Goal: Communication & Community: Participate in discussion

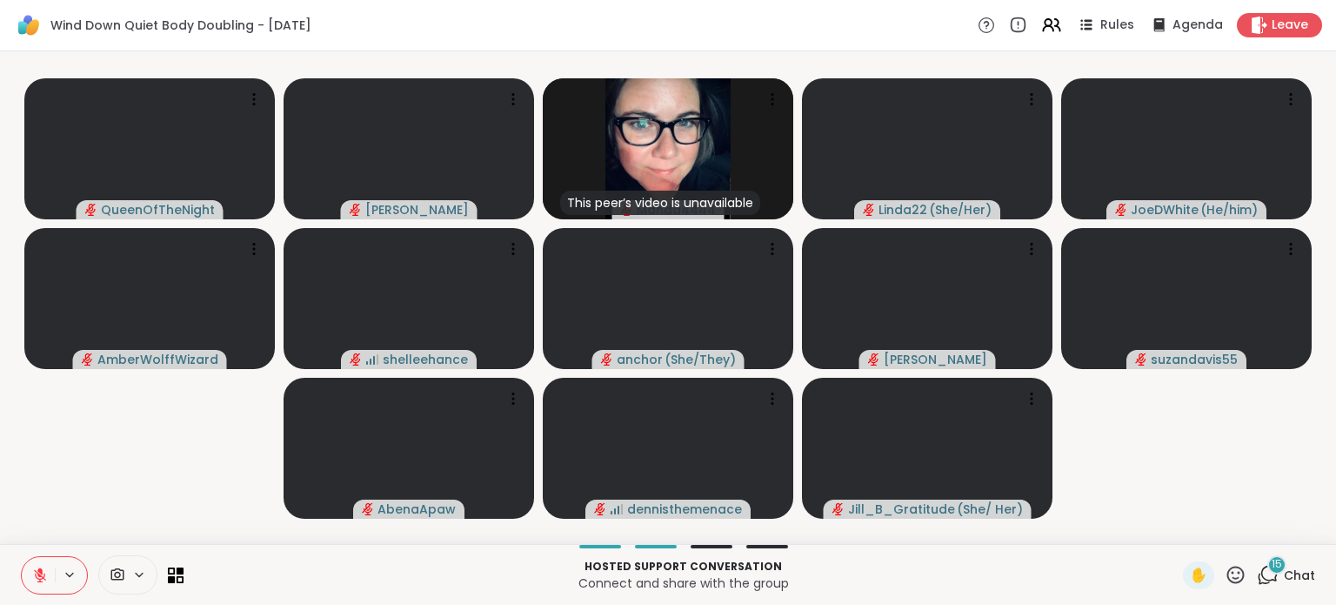
click at [1284, 573] on span "Chat" at bounding box center [1299, 574] width 31 height 17
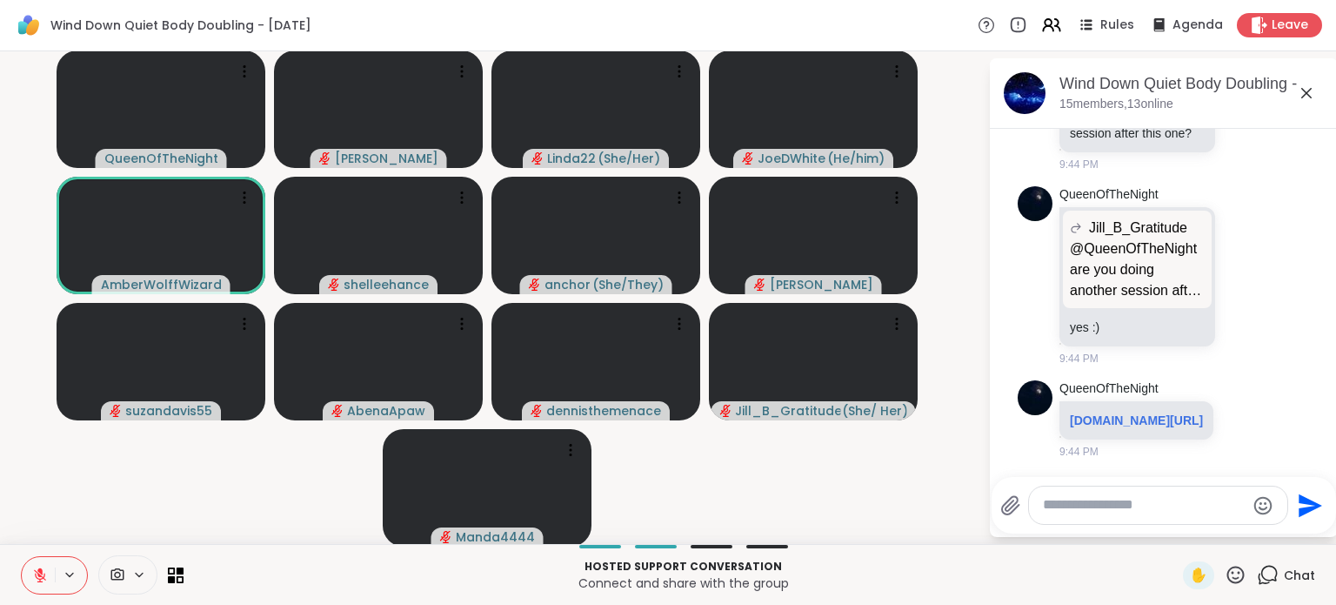
scroll to position [2383, 0]
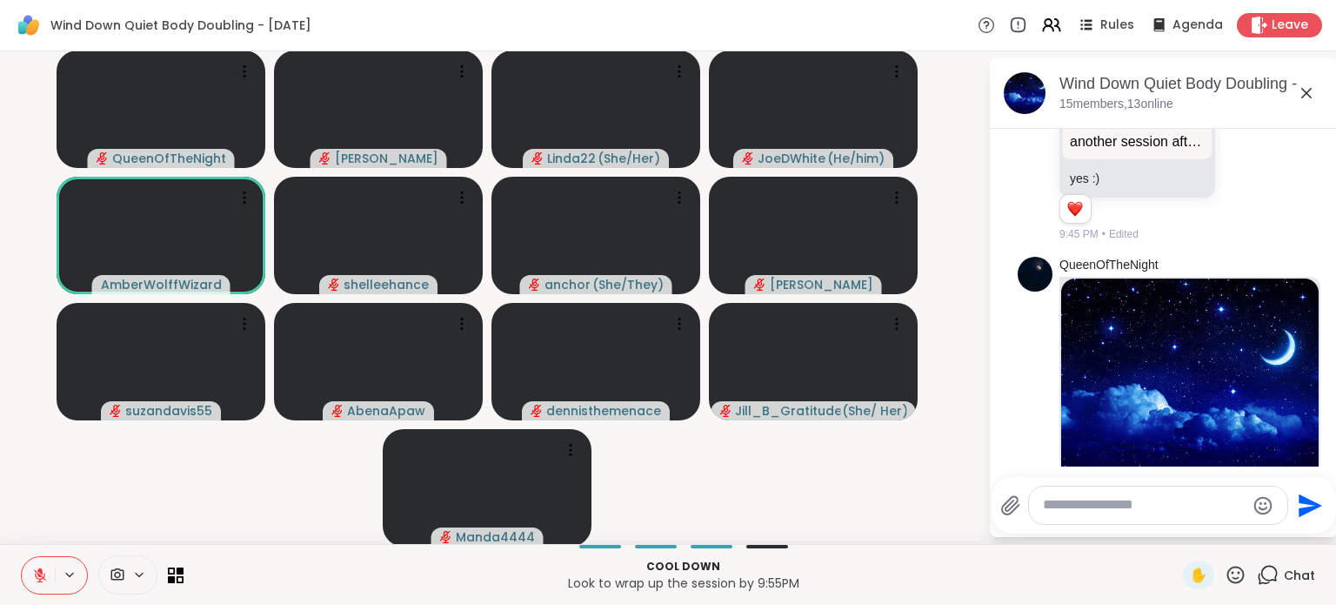
click at [28, 578] on button at bounding box center [38, 575] width 33 height 37
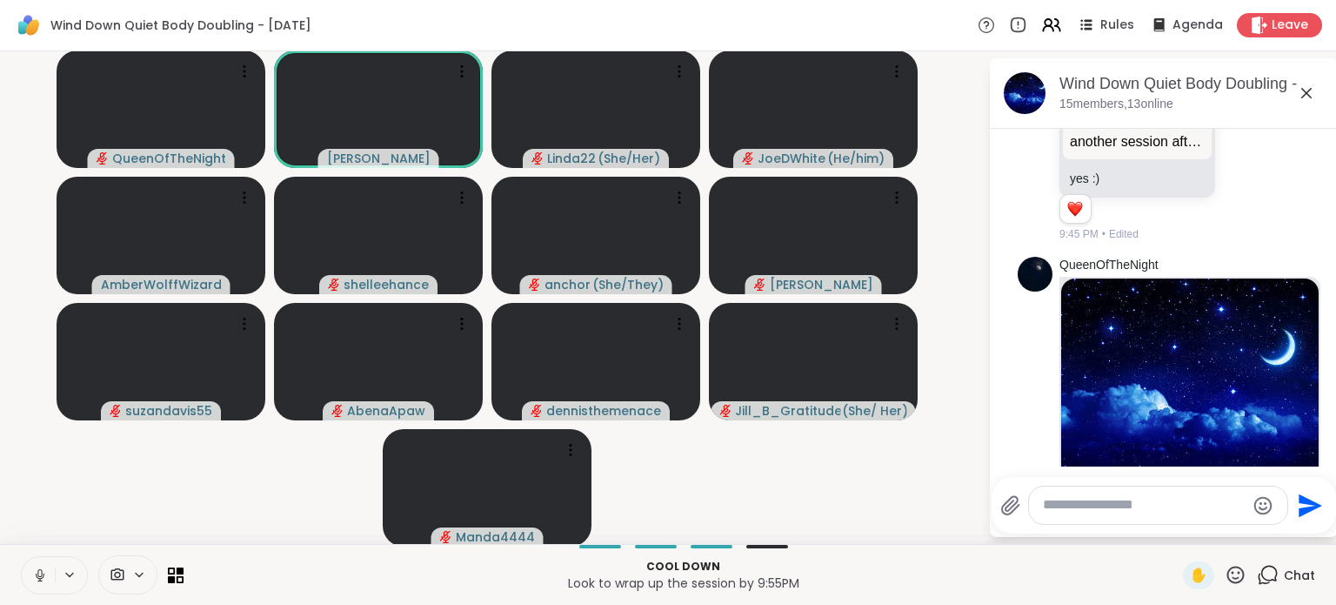
click at [36, 571] on icon at bounding box center [40, 575] width 16 height 16
click at [36, 571] on icon at bounding box center [40, 575] width 12 height 12
click at [36, 571] on icon at bounding box center [40, 575] width 16 height 16
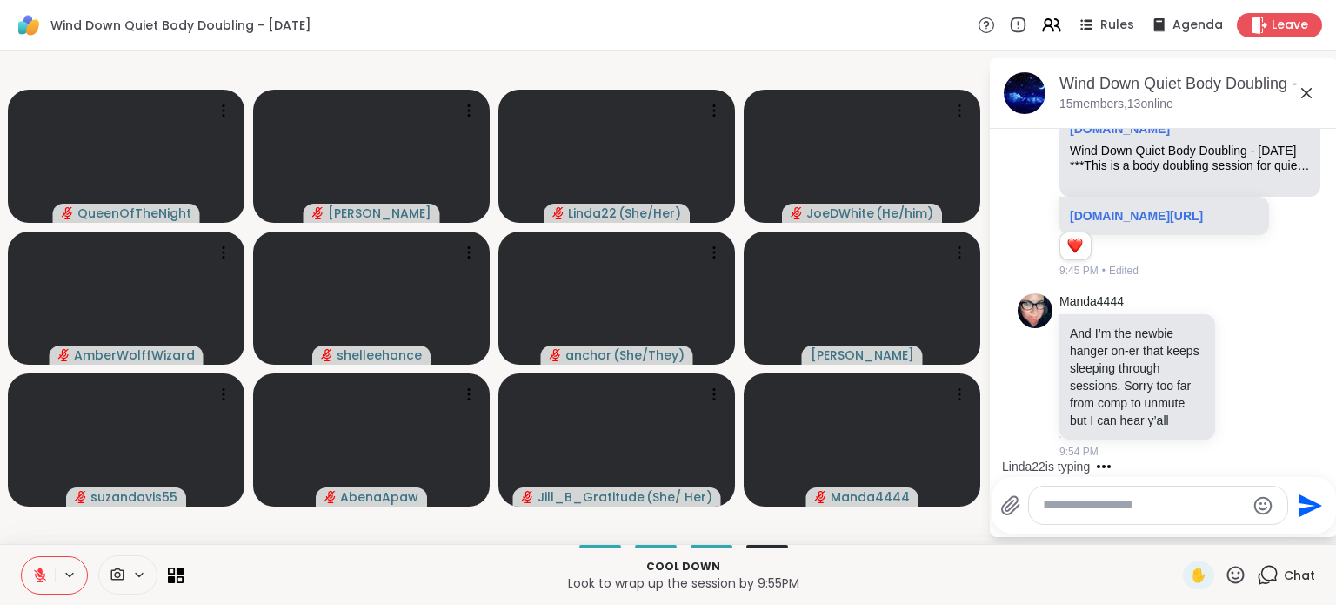
scroll to position [2914, 0]
click at [1240, 369] on icon at bounding box center [1246, 375] width 13 height 13
click at [1238, 343] on div "Select Reaction: Heart" at bounding box center [1246, 348] width 16 height 16
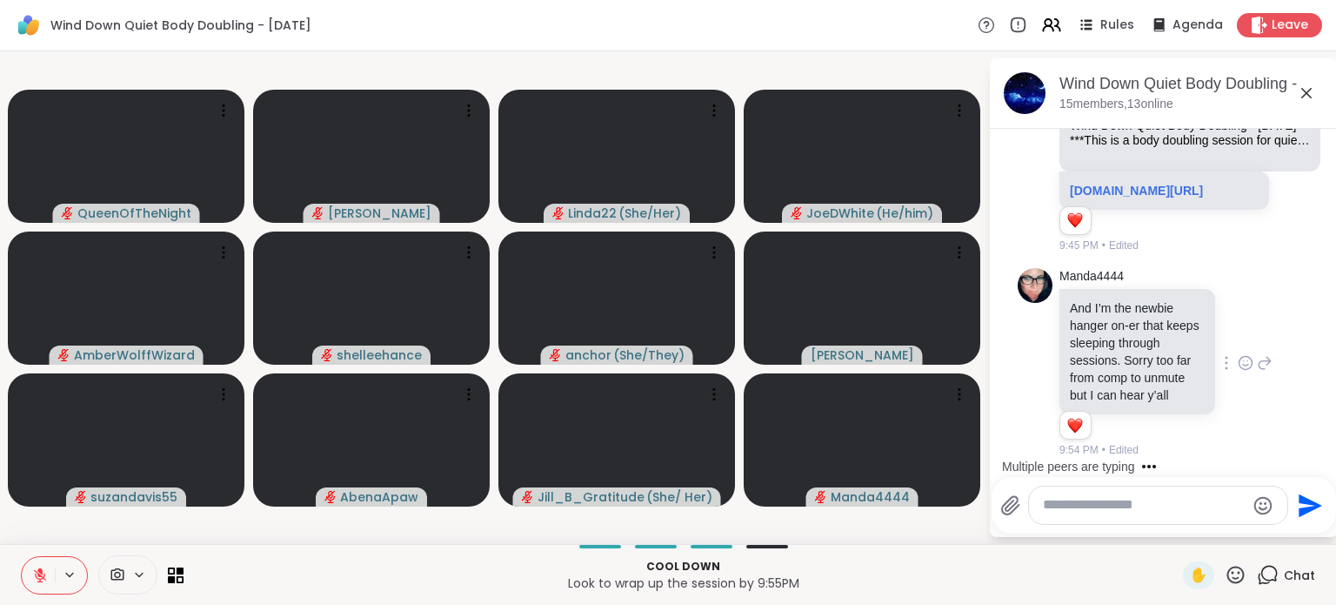
click at [32, 578] on icon at bounding box center [40, 575] width 16 height 16
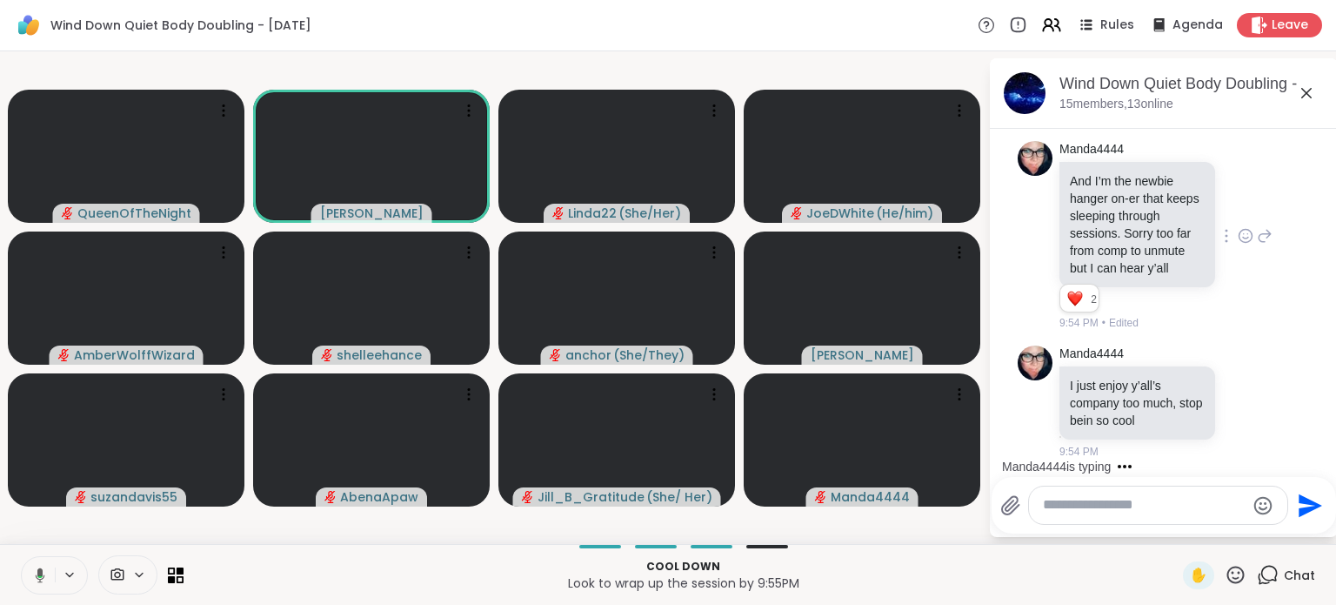
scroll to position [3065, 0]
click at [31, 569] on button at bounding box center [38, 575] width 33 height 37
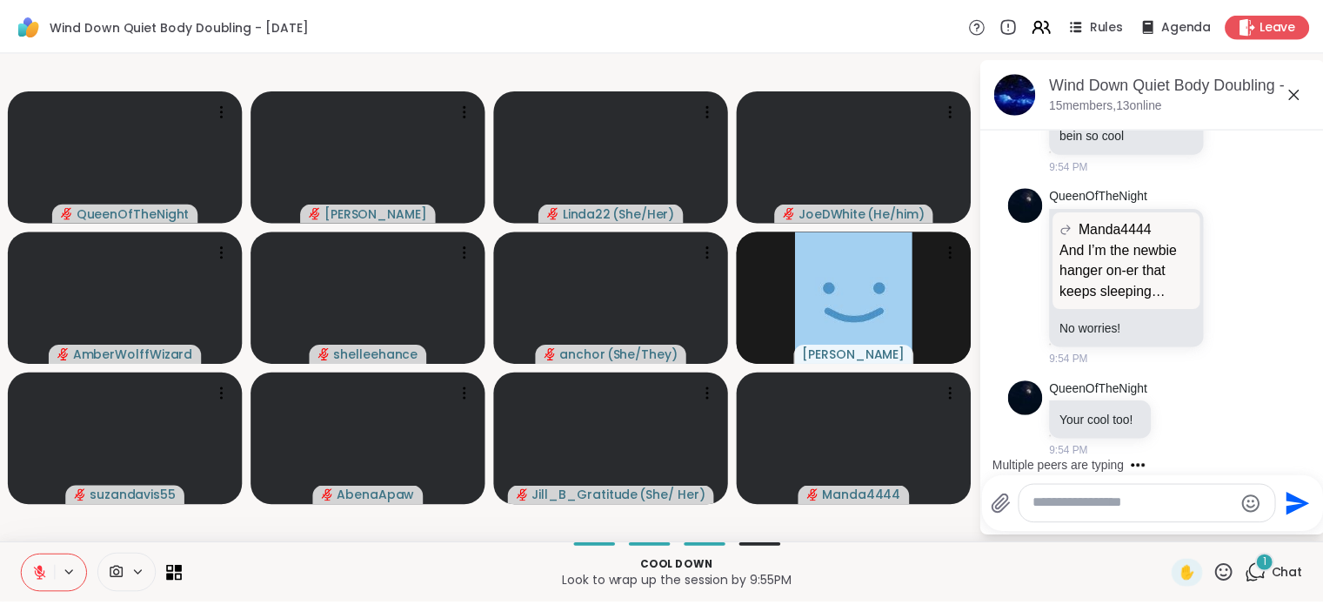
scroll to position [3444, 0]
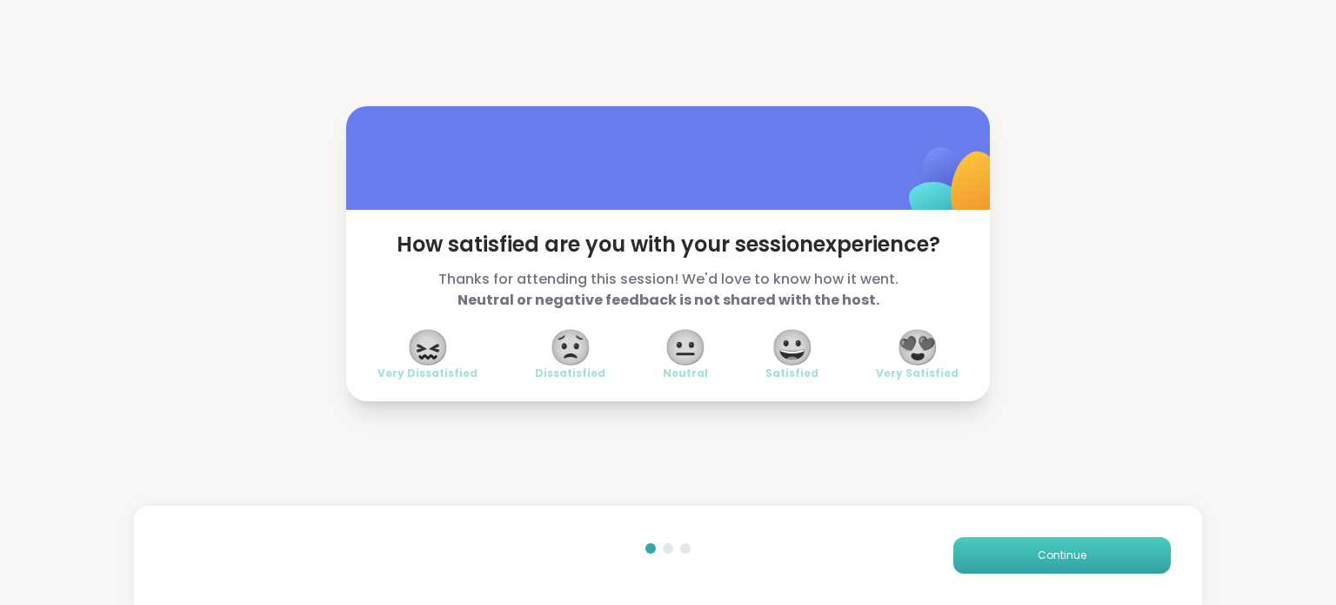
click at [980, 543] on button "Continue" at bounding box center [1061, 555] width 217 height 37
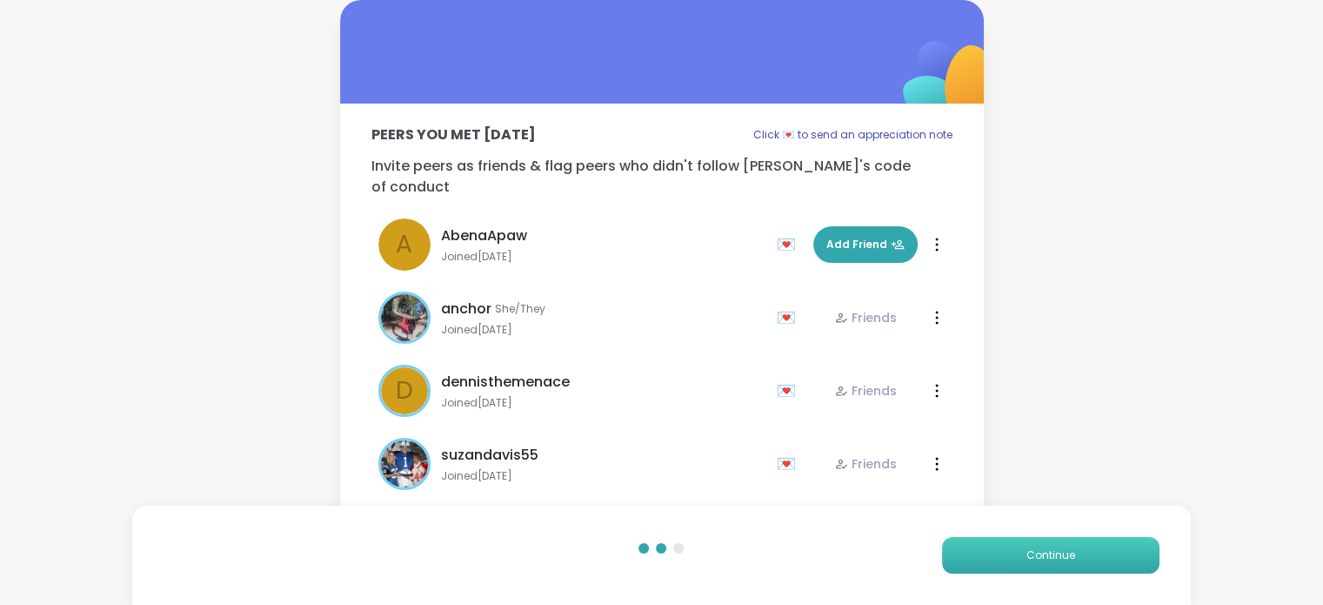
click at [980, 543] on button "Continue" at bounding box center [1050, 555] width 217 height 37
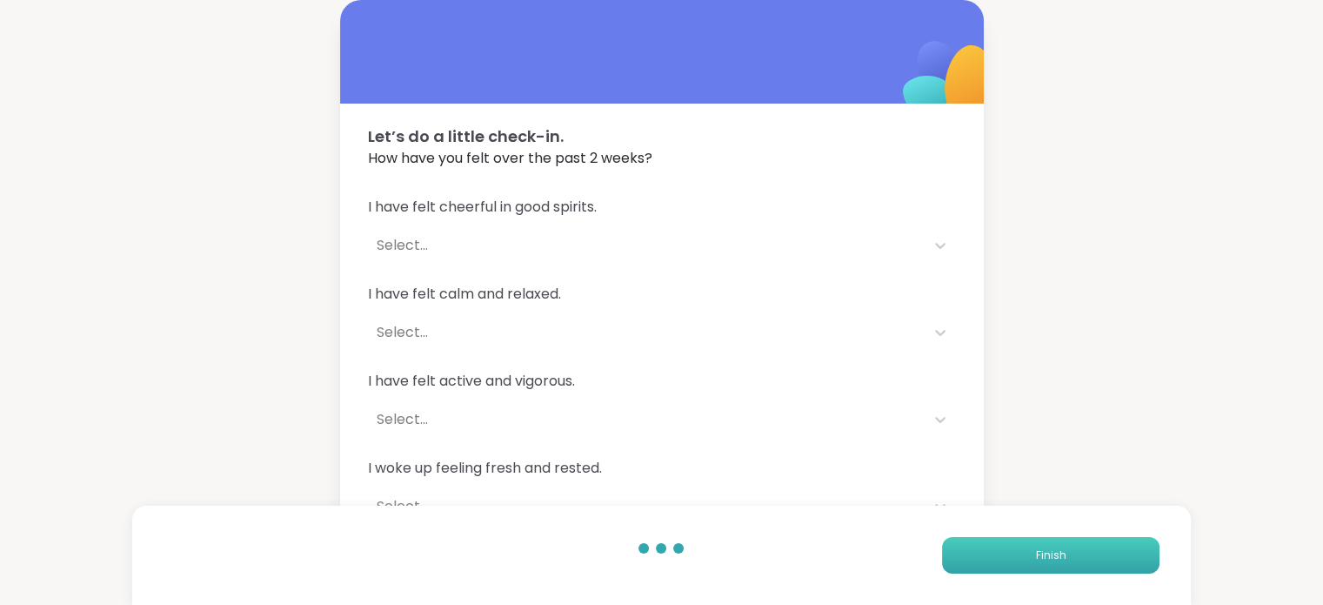
click at [980, 543] on button "Finish" at bounding box center [1050, 555] width 217 height 37
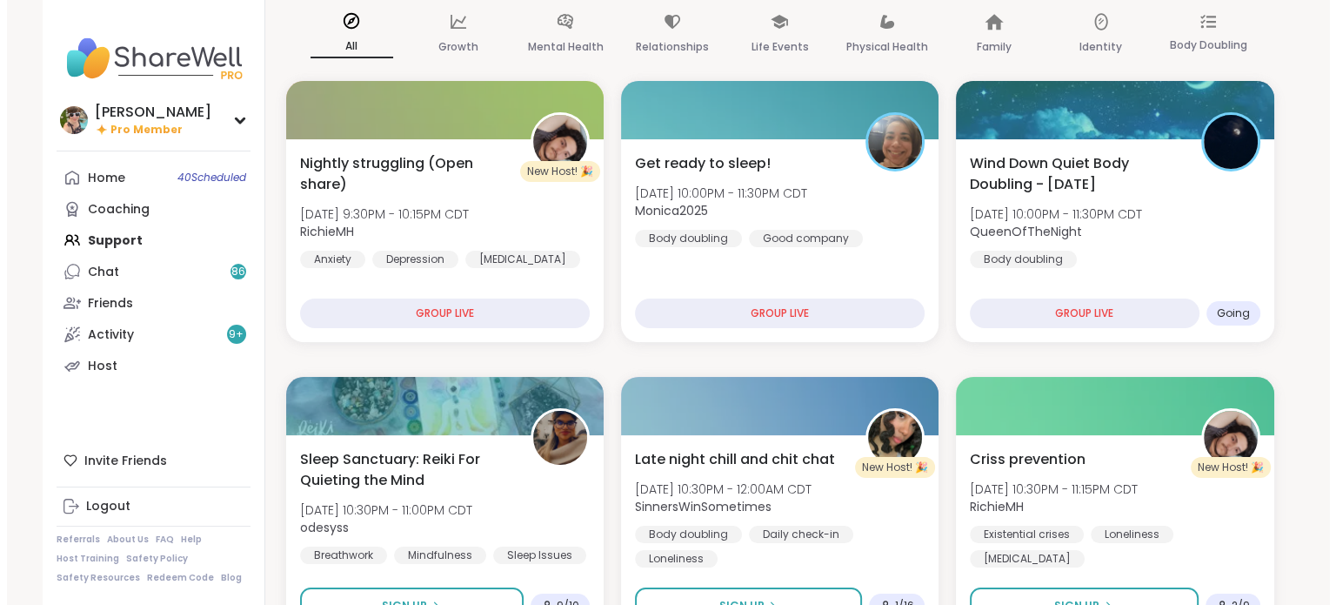
scroll to position [150, 0]
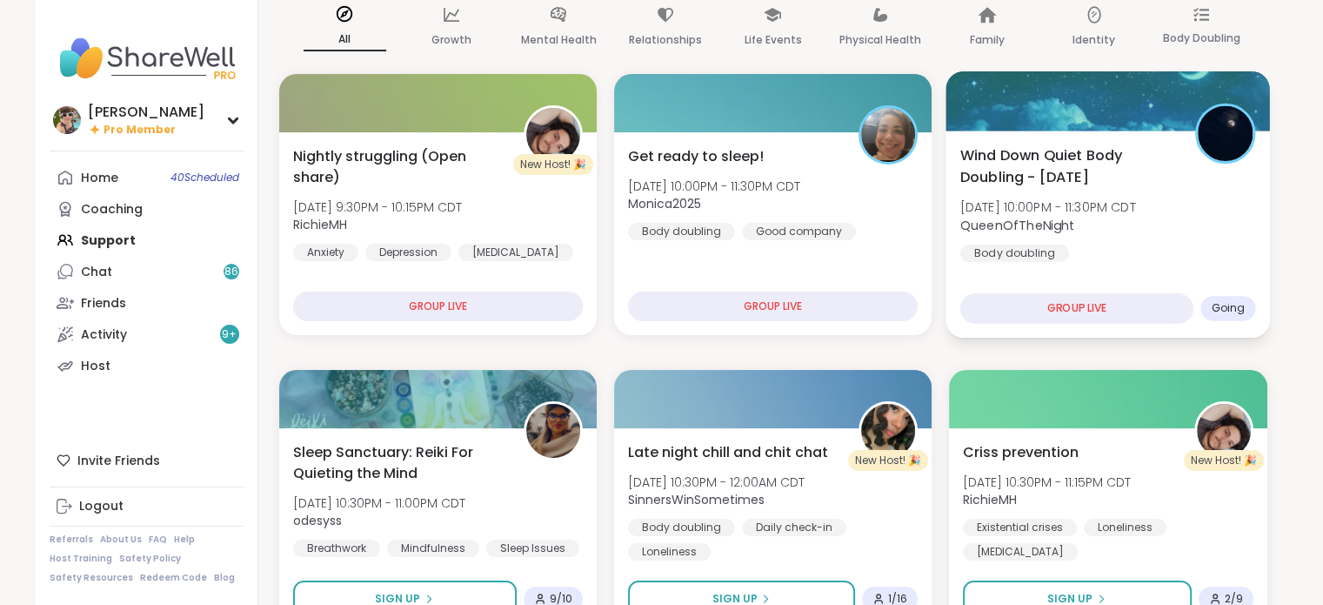
drag, startPoint x: 769, startPoint y: 295, endPoint x: 1154, endPoint y: 190, distance: 399.2
click at [1154, 190] on div "Wind Down Quiet Body Doubling - Thursday Thu, Oct 09 | 10:00PM - 11:30PM CDT Qu…" at bounding box center [1108, 202] width 296 height 117
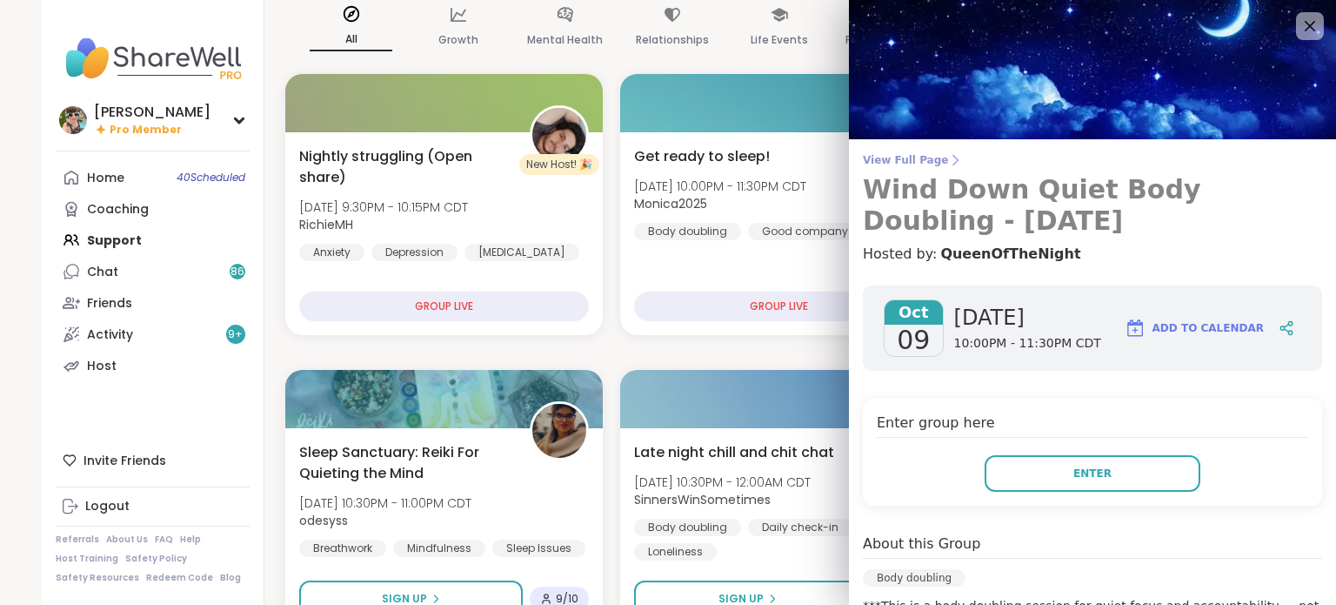
click at [1154, 190] on h3 "Wind Down Quiet Body Doubling - [DATE]" at bounding box center [1092, 205] width 459 height 63
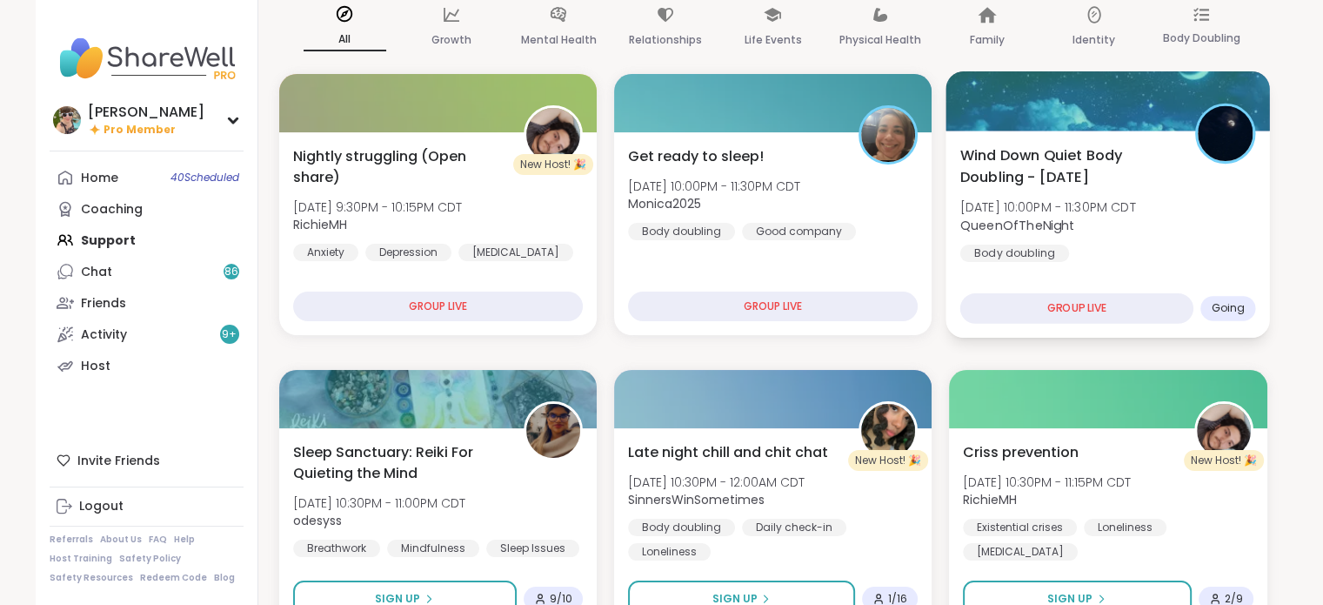
click at [1126, 244] on div "Wind Down Quiet Body Doubling - Thursday Thu, Oct 09 | 10:00PM - 11:30PM CDT Qu…" at bounding box center [1108, 202] width 296 height 117
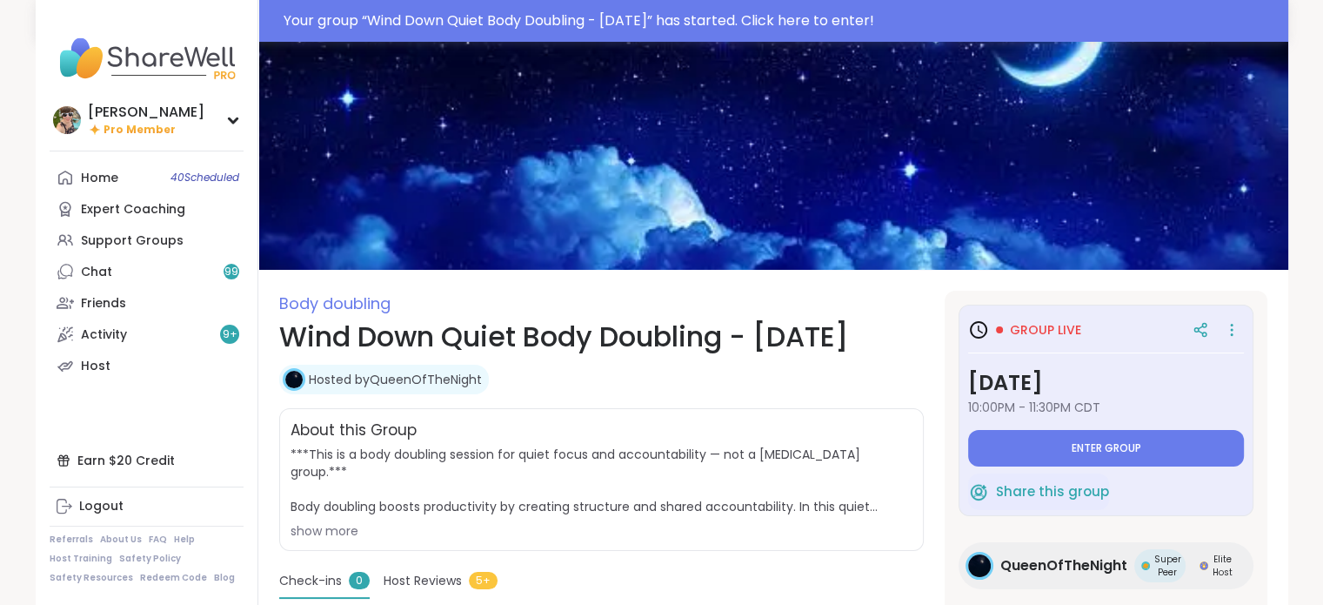
type textarea "*"
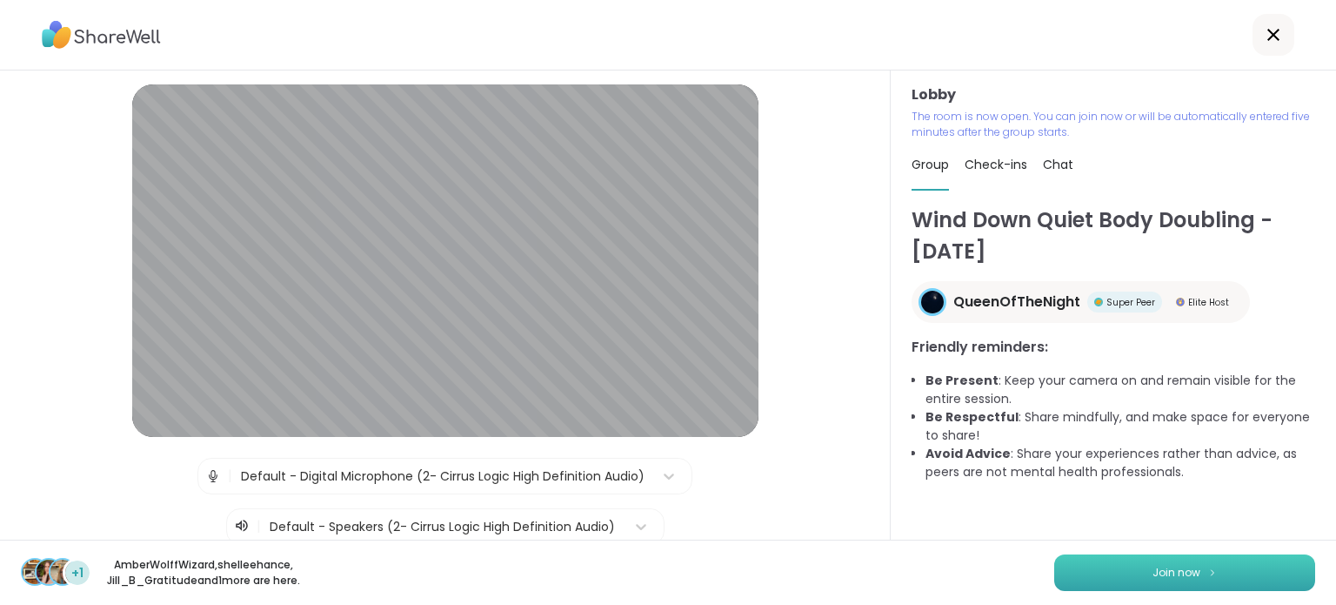
click at [1106, 565] on button "Join now" at bounding box center [1184, 572] width 261 height 37
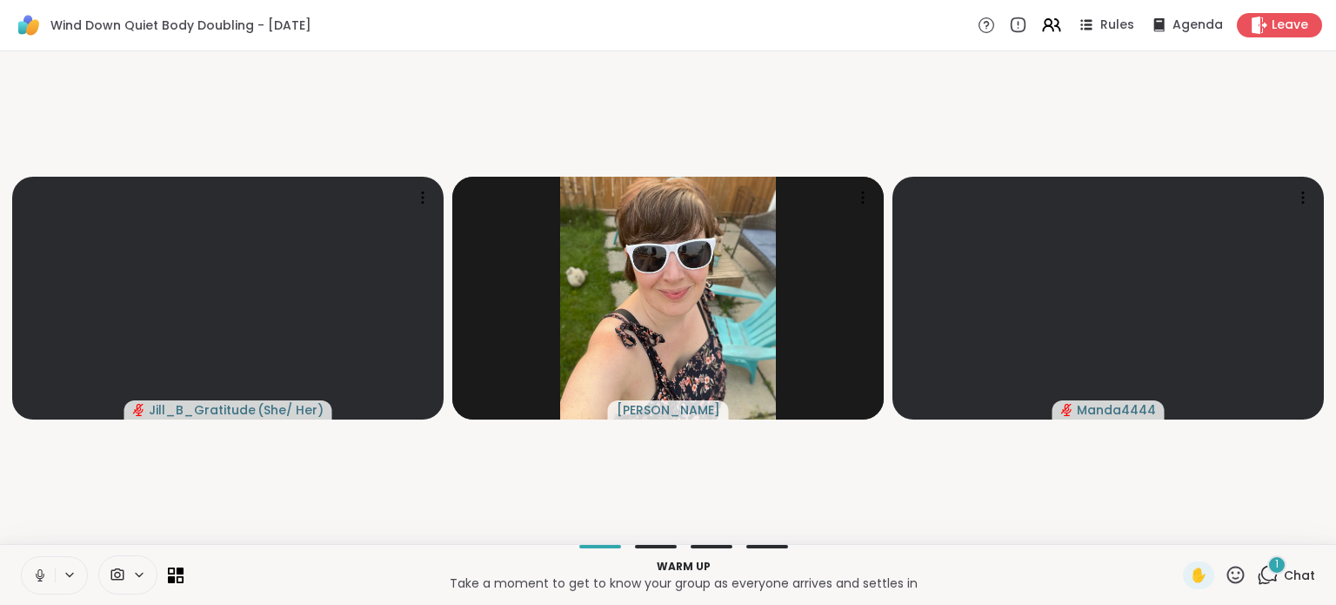
click at [46, 575] on icon at bounding box center [40, 575] width 16 height 16
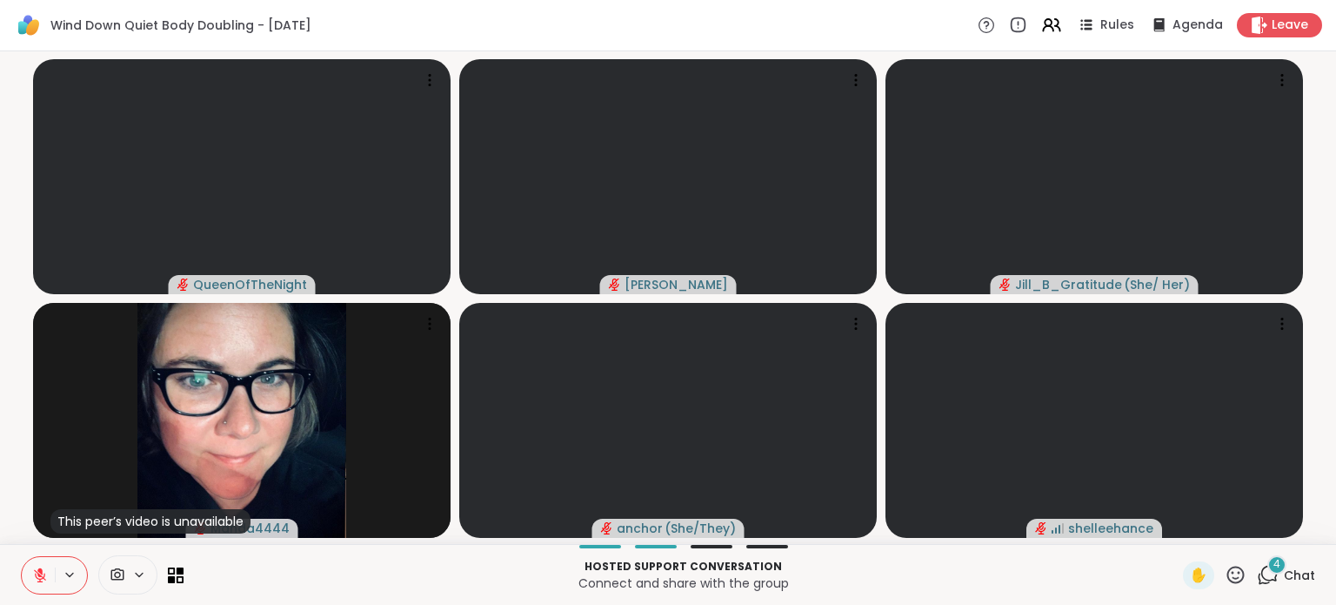
click at [46, 575] on icon at bounding box center [40, 575] width 16 height 16
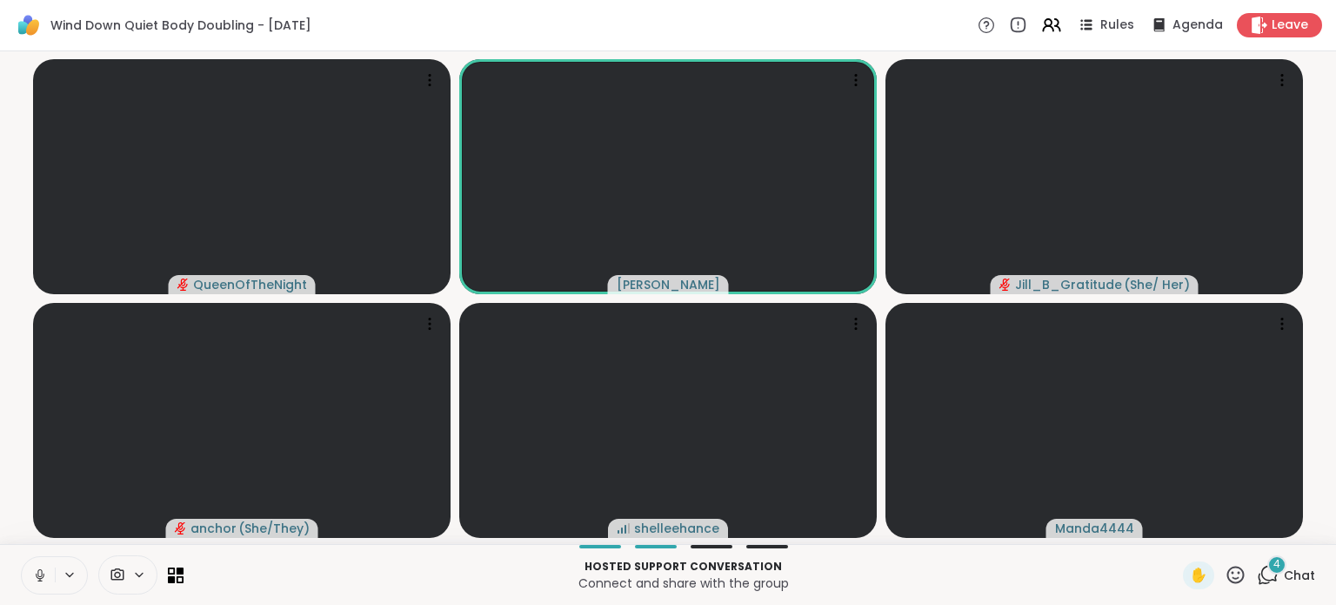
click at [43, 577] on icon at bounding box center [40, 574] width 9 height 5
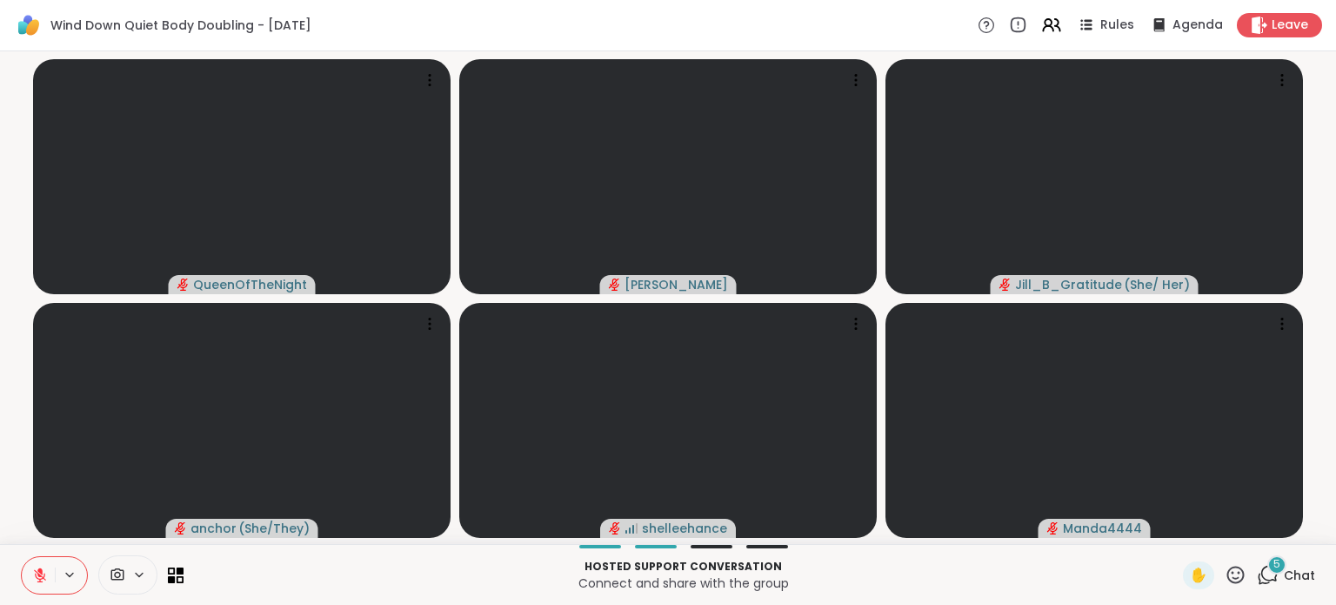
click at [1269, 571] on div "5" at bounding box center [1276, 564] width 19 height 19
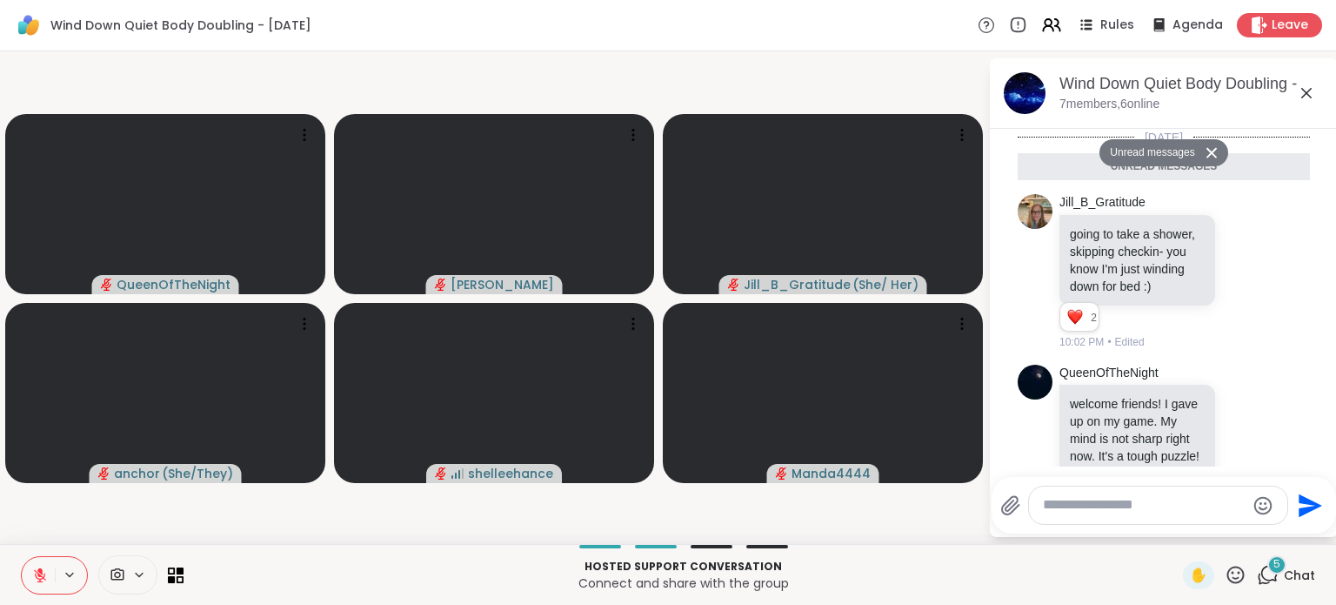
scroll to position [507, 0]
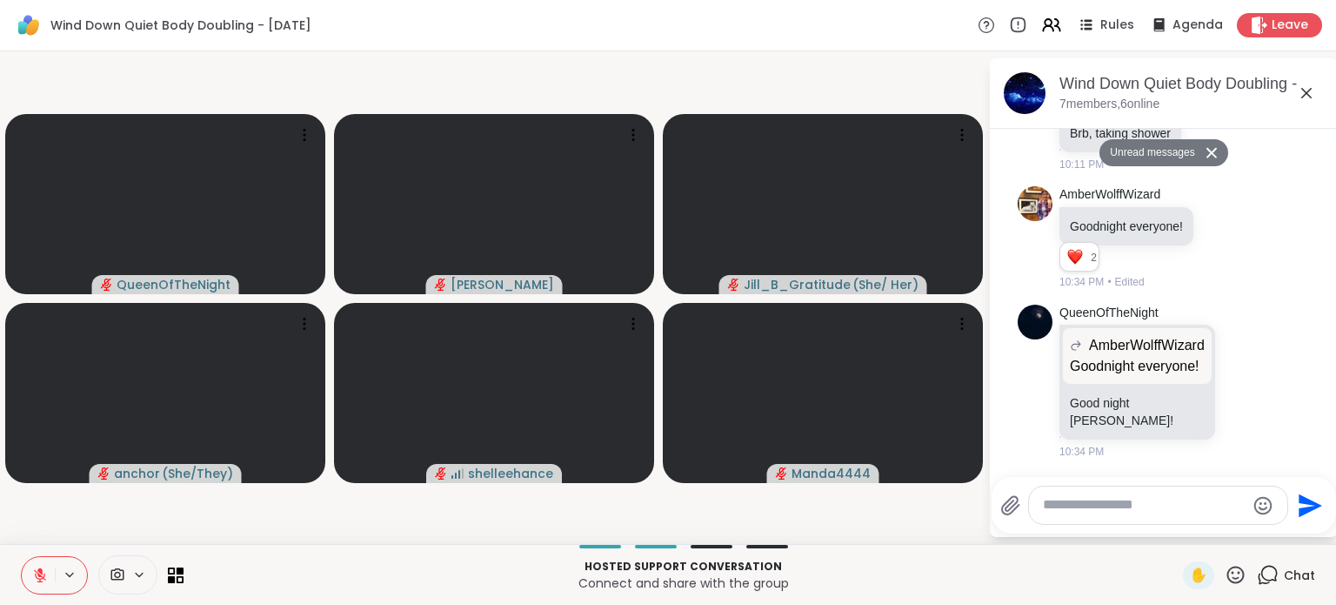
click at [1160, 517] on div at bounding box center [1158, 504] width 258 height 37
click at [1152, 505] on textarea "Type your message" at bounding box center [1144, 505] width 203 height 18
type textarea "**********"
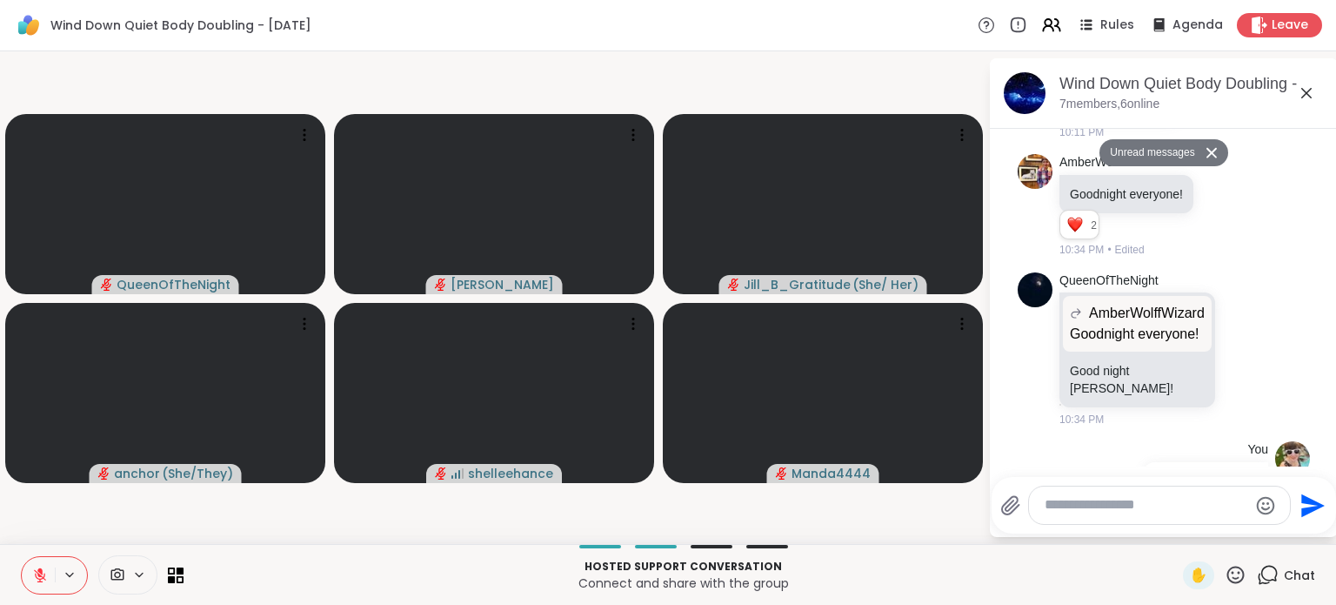
scroll to position [558, 0]
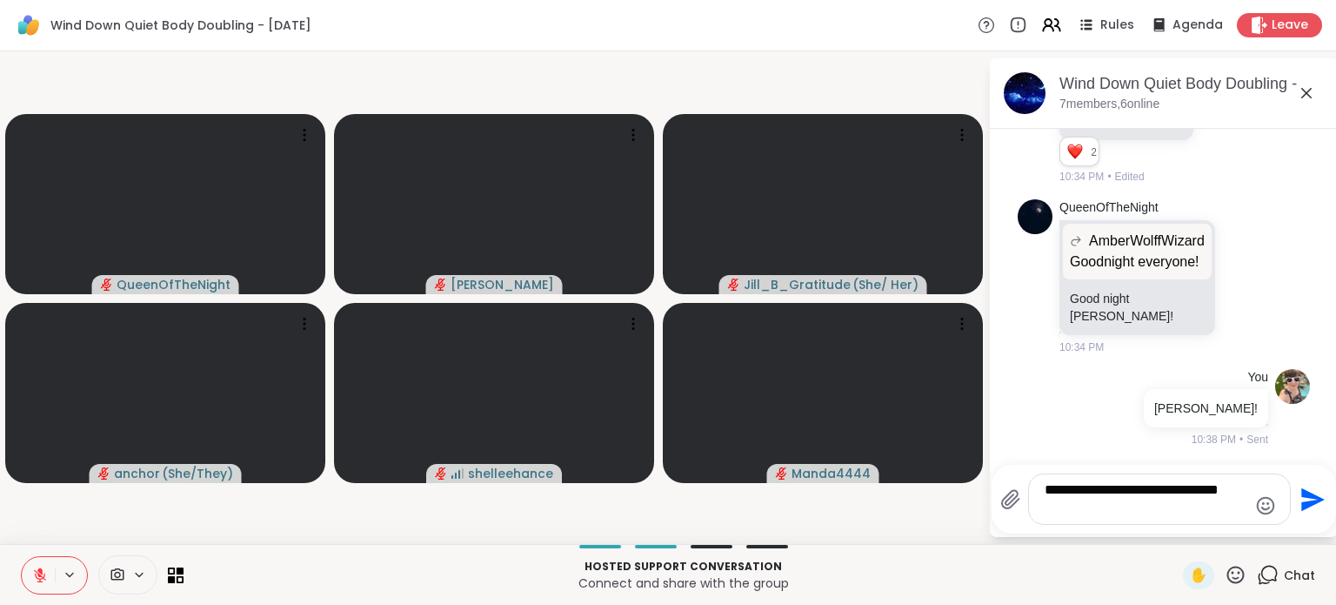
type textarea "**********"
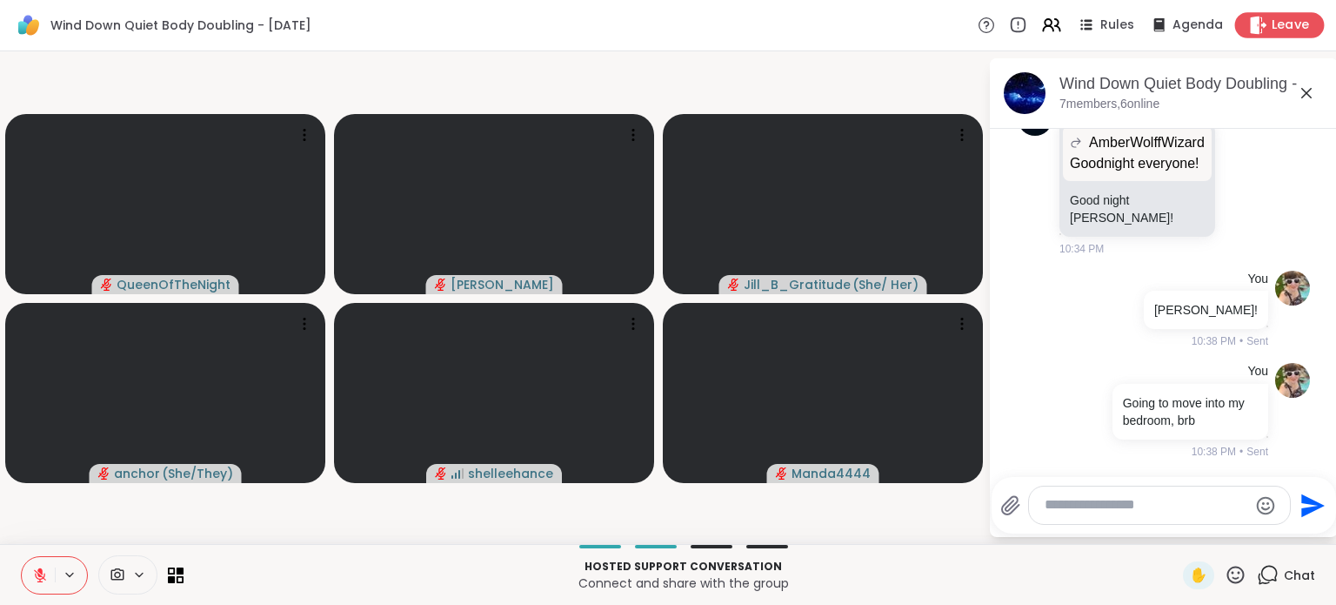
click at [1273, 36] on div "Leave" at bounding box center [1280, 24] width 90 height 25
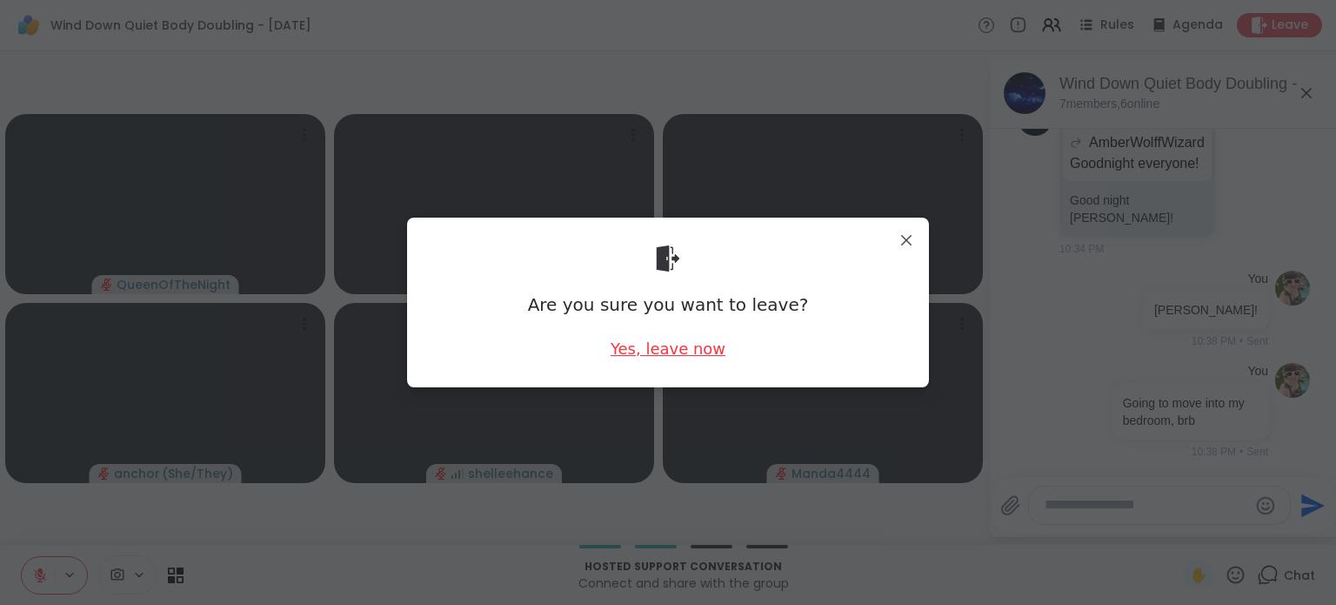
click at [620, 355] on div "Yes, leave now" at bounding box center [668, 348] width 115 height 22
